Goal: Find specific page/section: Find specific page/section

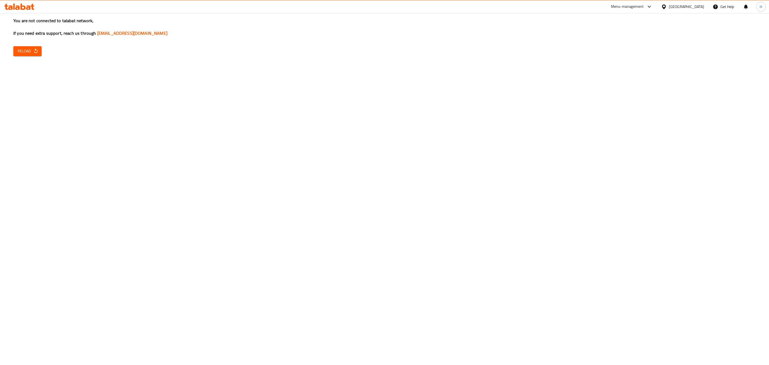
click at [172, 153] on div "You are not connected to talabat network, If you need extra support, reach us t…" at bounding box center [384, 182] width 769 height 365
click at [21, 49] on span "Reload" at bounding box center [28, 51] width 20 height 7
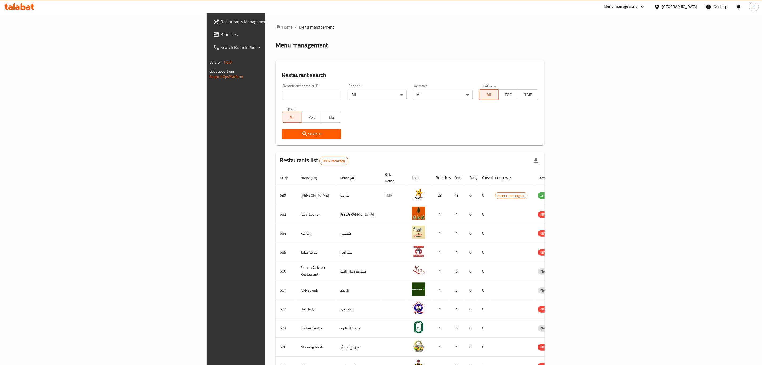
click at [637, 8] on div "Menu-management" at bounding box center [620, 6] width 33 height 6
click at [610, 72] on div "Restaurant-Management" at bounding box center [618, 72] width 42 height 6
